Goal: Navigation & Orientation: Find specific page/section

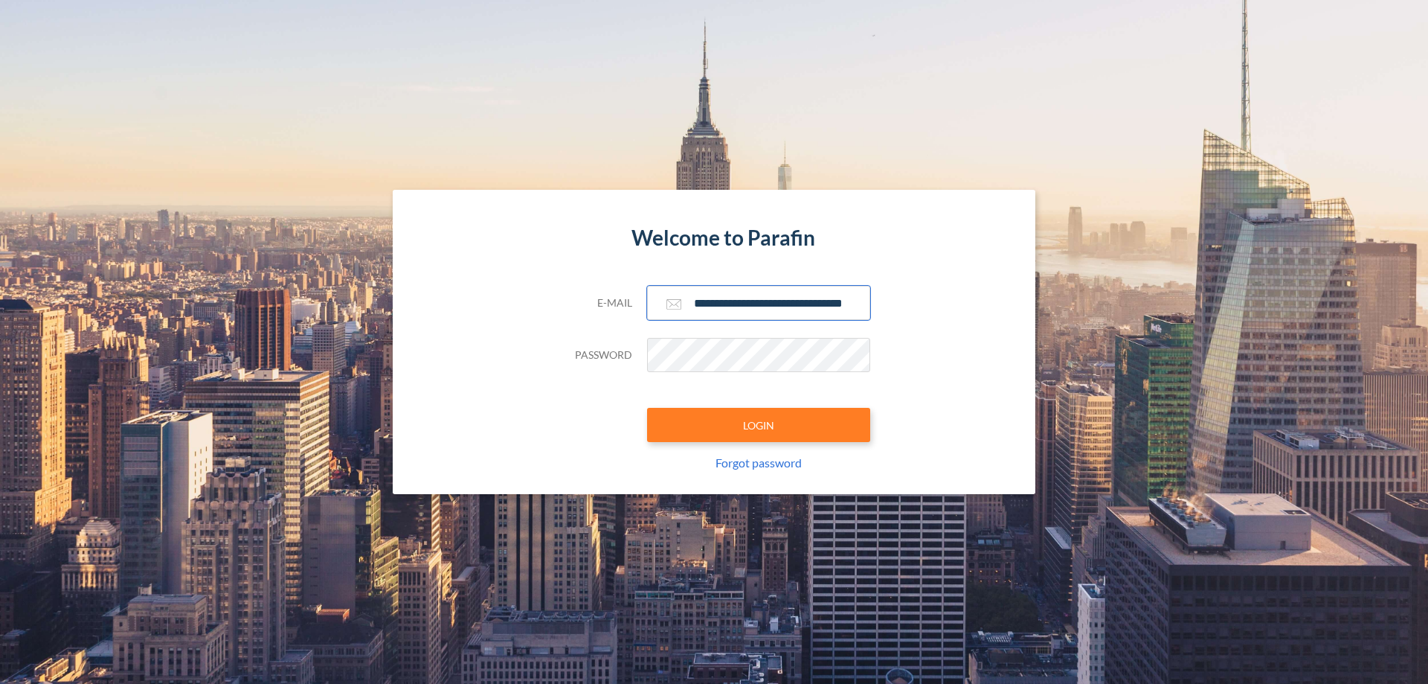
type input "**********"
click at [759, 425] on button "LOGIN" at bounding box center [758, 425] width 223 height 34
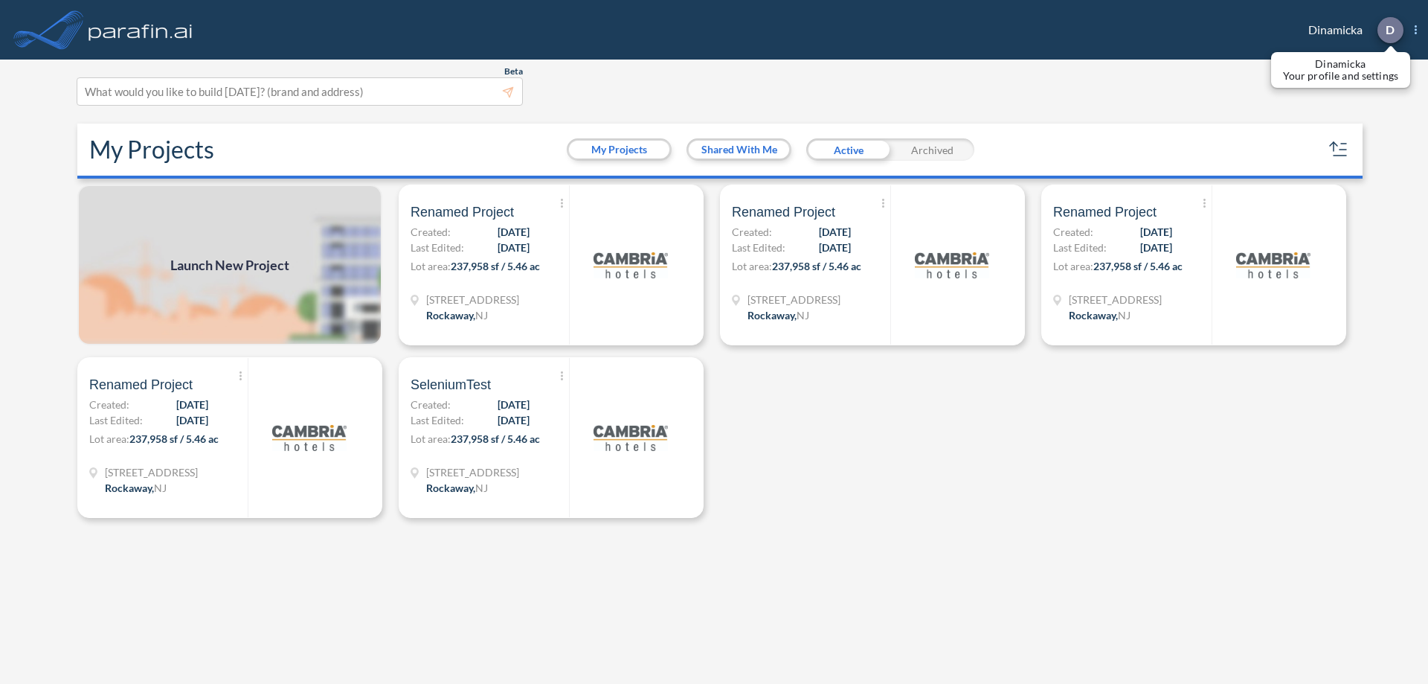
click at [1389, 30] on p "D" at bounding box center [1390, 29] width 9 height 13
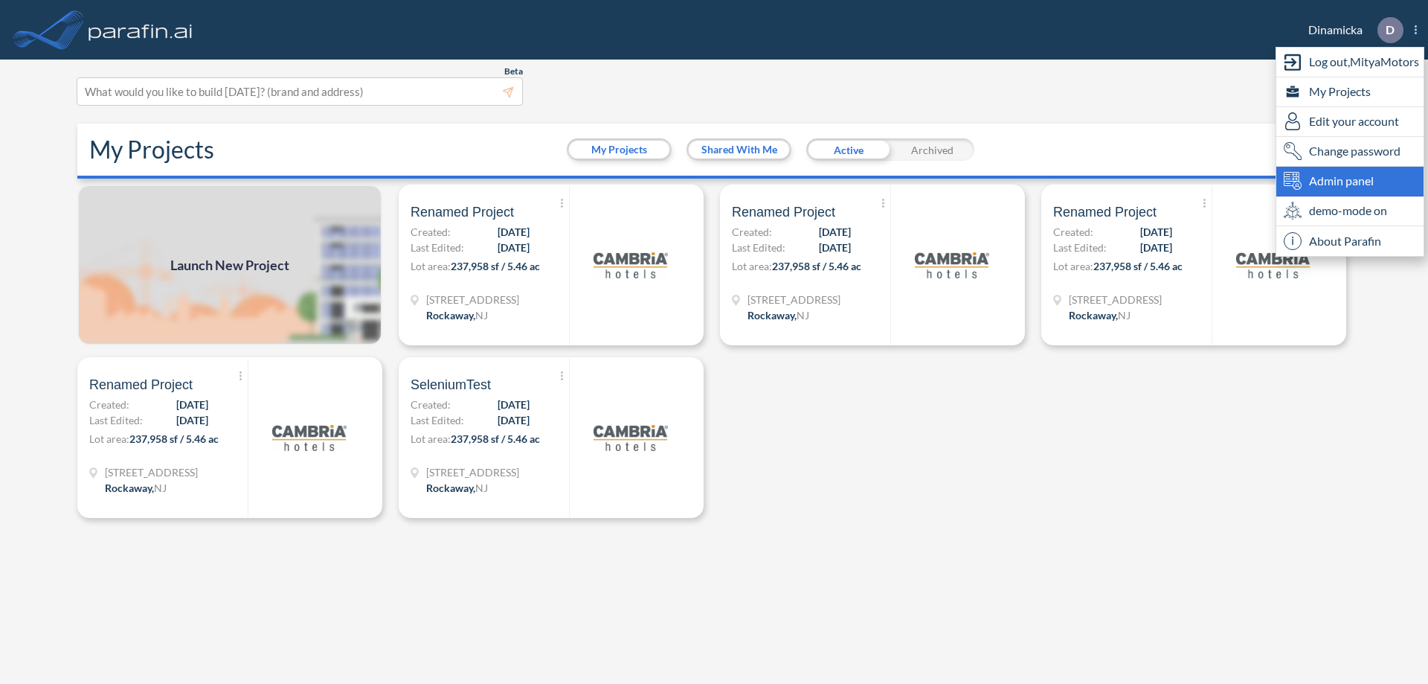
click at [1350, 181] on span "Admin panel" at bounding box center [1341, 181] width 65 height 18
